Goal: Book appointment/travel/reservation

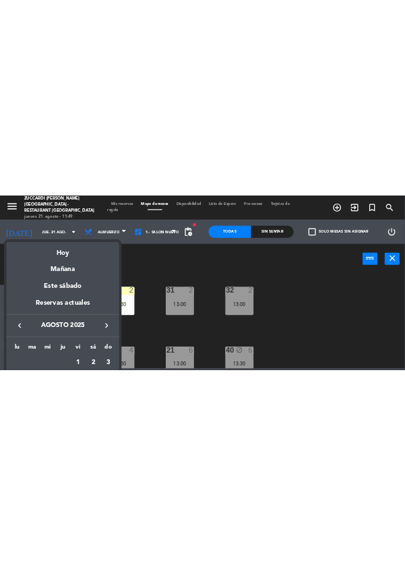
scroll to position [101, 0]
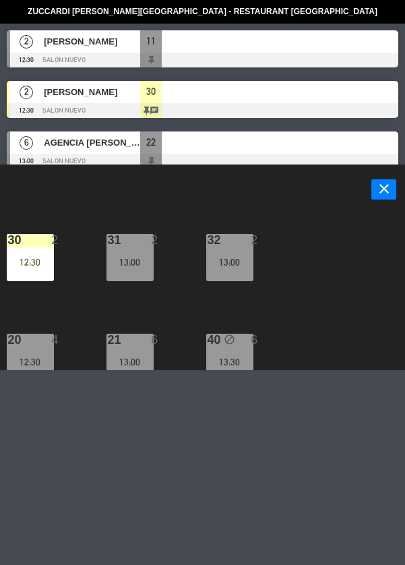
click at [387, 189] on icon "close" at bounding box center [384, 189] width 16 height 16
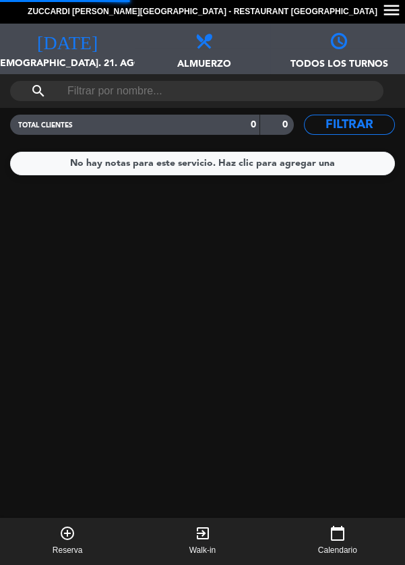
click at [72, 57] on span "[DEMOGRAPHIC_DATA]. 21. ago." at bounding box center [67, 69] width 135 height 26
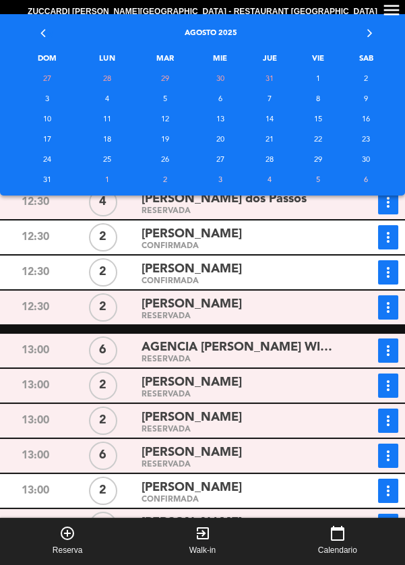
click at [318, 138] on td "22" at bounding box center [318, 140] width 47 height 20
click at [312, 136] on td "22" at bounding box center [318, 140] width 47 height 20
click at [264, 264] on div "[PERSON_NAME]" at bounding box center [239, 269] width 194 height 18
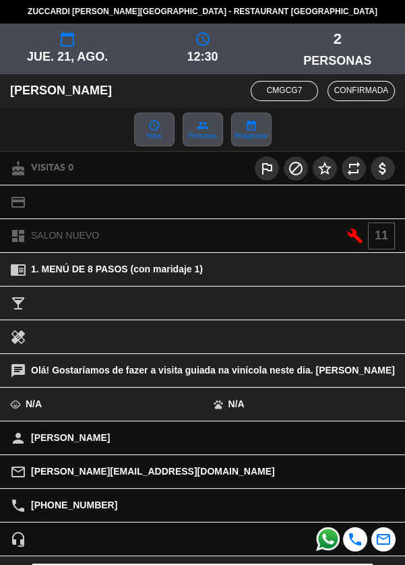
click at [68, 40] on icon "calendar_today" at bounding box center [67, 39] width 16 height 16
click at [63, 50] on span "jue. 21, ago." at bounding box center [67, 57] width 135 height 20
